Goal: Information Seeking & Learning: Learn about a topic

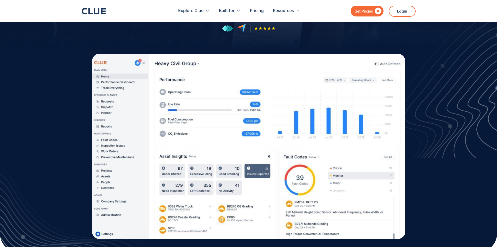
scroll to position [131, 0]
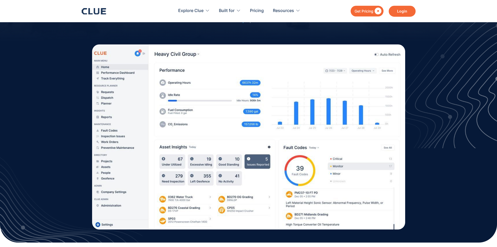
click at [402, 11] on link "Login" at bounding box center [402, 11] width 27 height 11
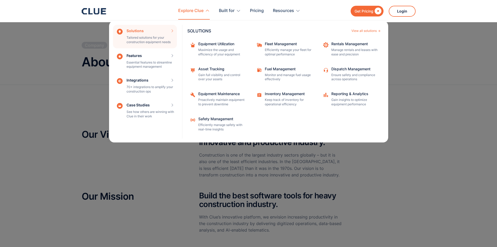
click at [197, 11] on div "Explore Clue" at bounding box center [190, 11] width 25 height 16
click at [189, 10] on div "Explore Clue" at bounding box center [190, 11] width 25 height 16
click at [359, 30] on div "View all solutions" at bounding box center [364, 30] width 25 height 3
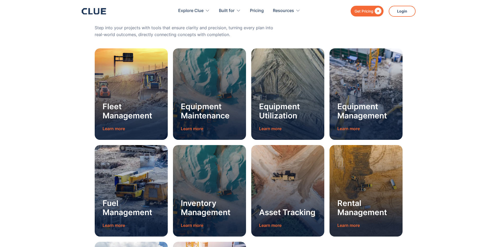
scroll to position [522, 0]
click at [117, 117] on h3 "Fleet Management" at bounding box center [131, 111] width 57 height 18
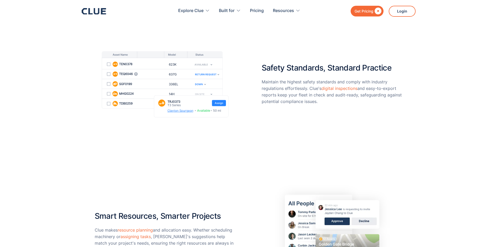
scroll to position [888, 0]
